Goal: Task Accomplishment & Management: Complete application form

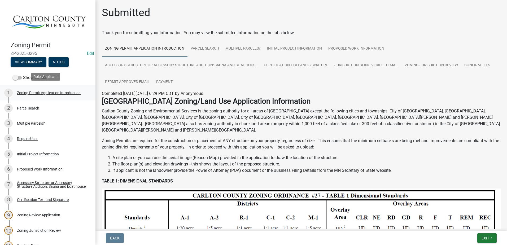
click at [59, 91] on div "Zoning Permit Application Introduction" at bounding box center [49, 93] width 64 height 4
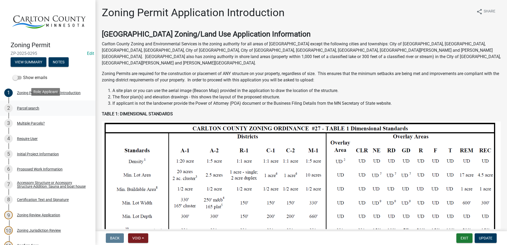
click at [32, 106] on div "Parcel search" at bounding box center [28, 108] width 22 height 4
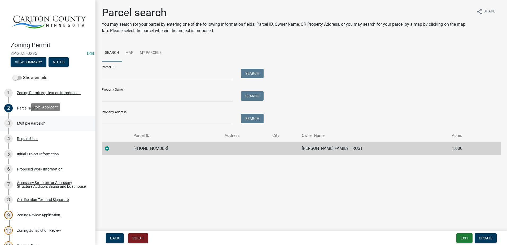
click at [28, 122] on div "Multiple Parcels?" at bounding box center [31, 123] width 28 height 4
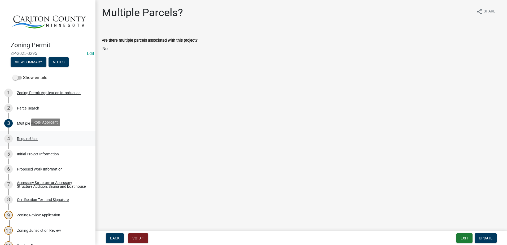
click at [31, 137] on div "Require User" at bounding box center [27, 139] width 21 height 4
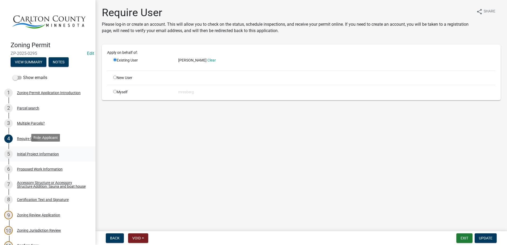
click at [29, 152] on div "Initial Project Information" at bounding box center [38, 154] width 42 height 4
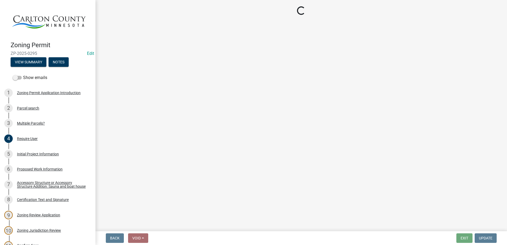
select select "987bd984-5dc8-4afc-b698-6bfa0e862c67"
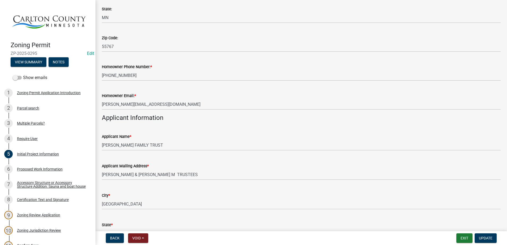
scroll to position [159, 0]
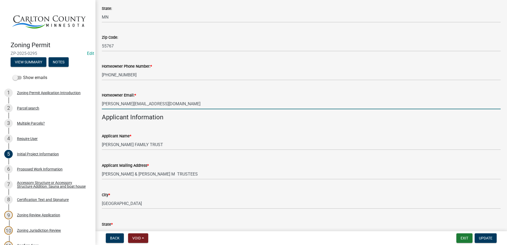
drag, startPoint x: 151, startPoint y: 104, endPoint x: 98, endPoint y: 103, distance: 52.8
click at [98, 103] on div "Homeowner Email: * Dave.janlund@gmail.com" at bounding box center [301, 97] width 407 height 25
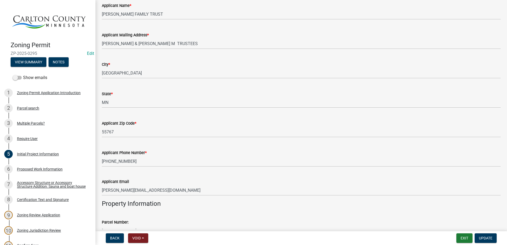
scroll to position [345, 0]
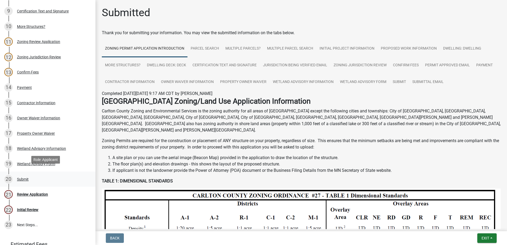
scroll to position [212, 0]
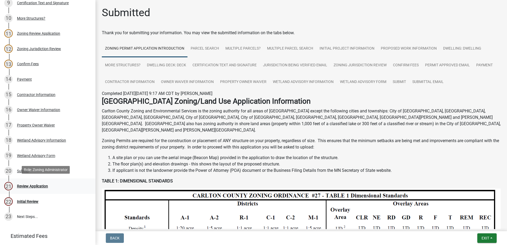
click at [38, 185] on div "Review Application" at bounding box center [32, 186] width 31 height 4
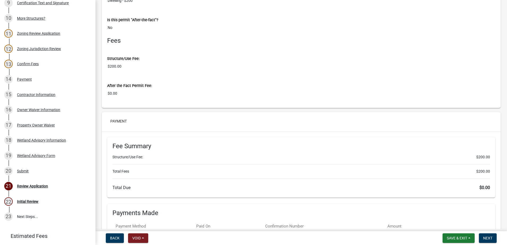
scroll to position [4880, 0]
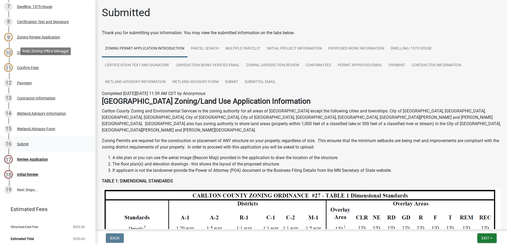
scroll to position [178, 0]
